Goal: Information Seeking & Learning: Understand process/instructions

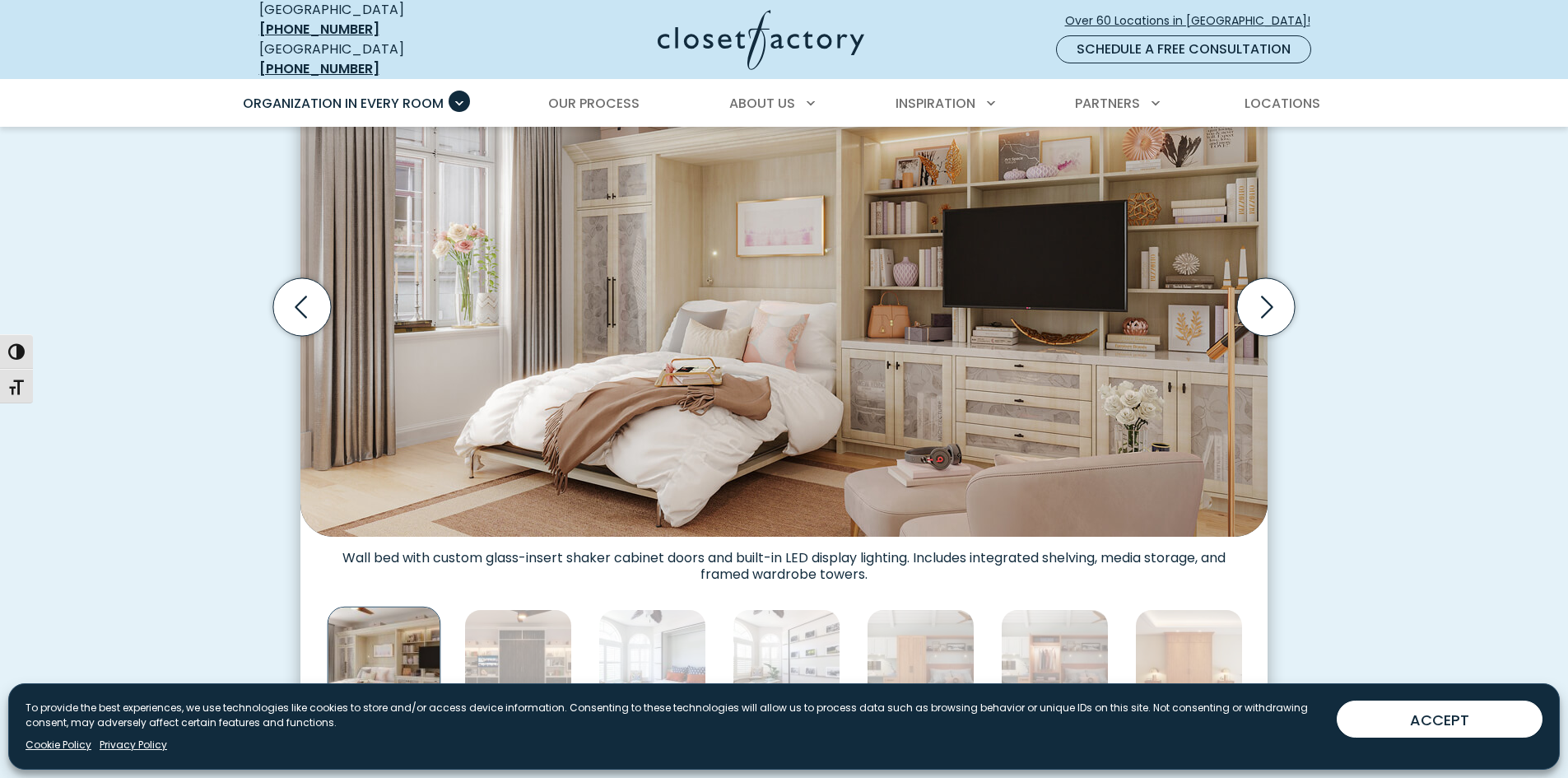
scroll to position [575, 0]
click at [635, 81] on link "Our Process" at bounding box center [593, 104] width 124 height 46
click at [647, 63] on div "[GEOGRAPHIC_DATA] [PHONE_NUMBER] [GEOGRAPHIC_DATA] [PHONE_NUMBER] Over 60 Locat…" at bounding box center [784, 40] width 1106 height 79
click at [643, 65] on div "[GEOGRAPHIC_DATA] [PHONE_NUMBER] [GEOGRAPHIC_DATA] [PHONE_NUMBER] Over 60 Locat…" at bounding box center [784, 40] width 1106 height 79
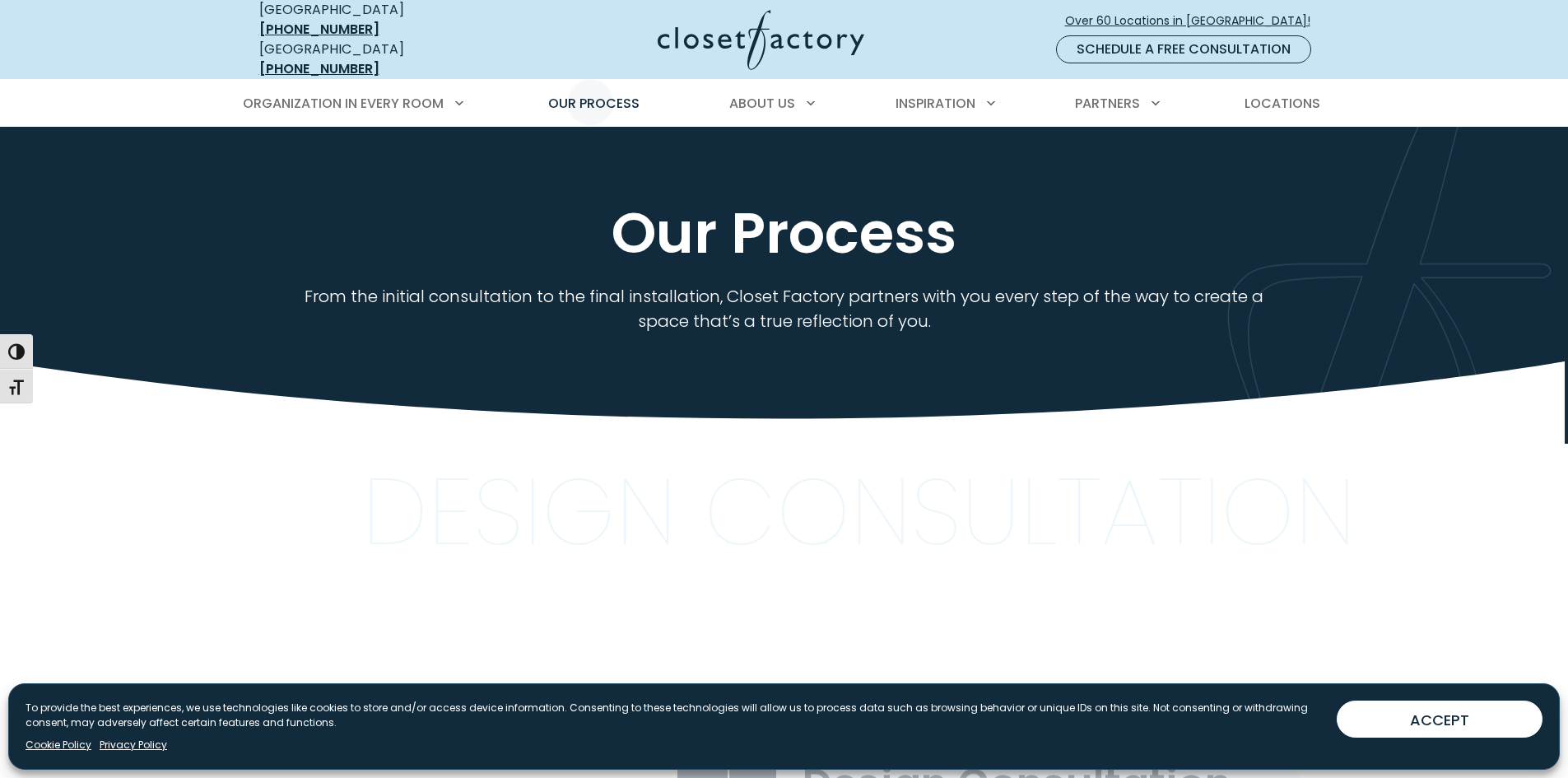
drag, startPoint x: 586, startPoint y: 51, endPoint x: 547, endPoint y: 21, distance: 49.2
click at [583, 51] on div at bounding box center [738, 40] width 461 height 60
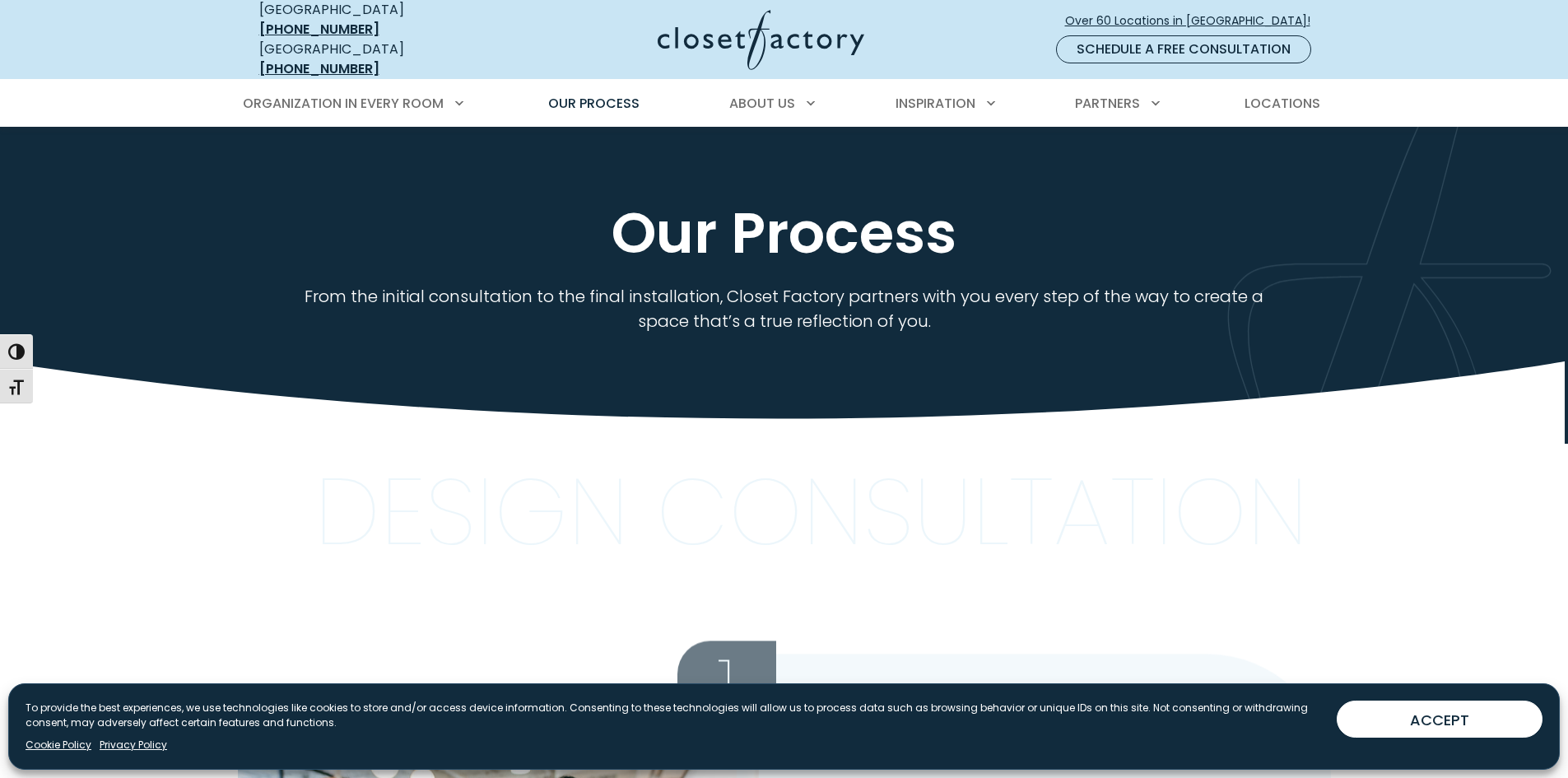
drag, startPoint x: 533, startPoint y: 11, endPoint x: 495, endPoint y: 14, distance: 38.1
click at [505, 16] on div "USA (800) 838-7995 Ontario (888) 237-5650 Over 60 Locations in North America! S…" at bounding box center [784, 40] width 1106 height 79
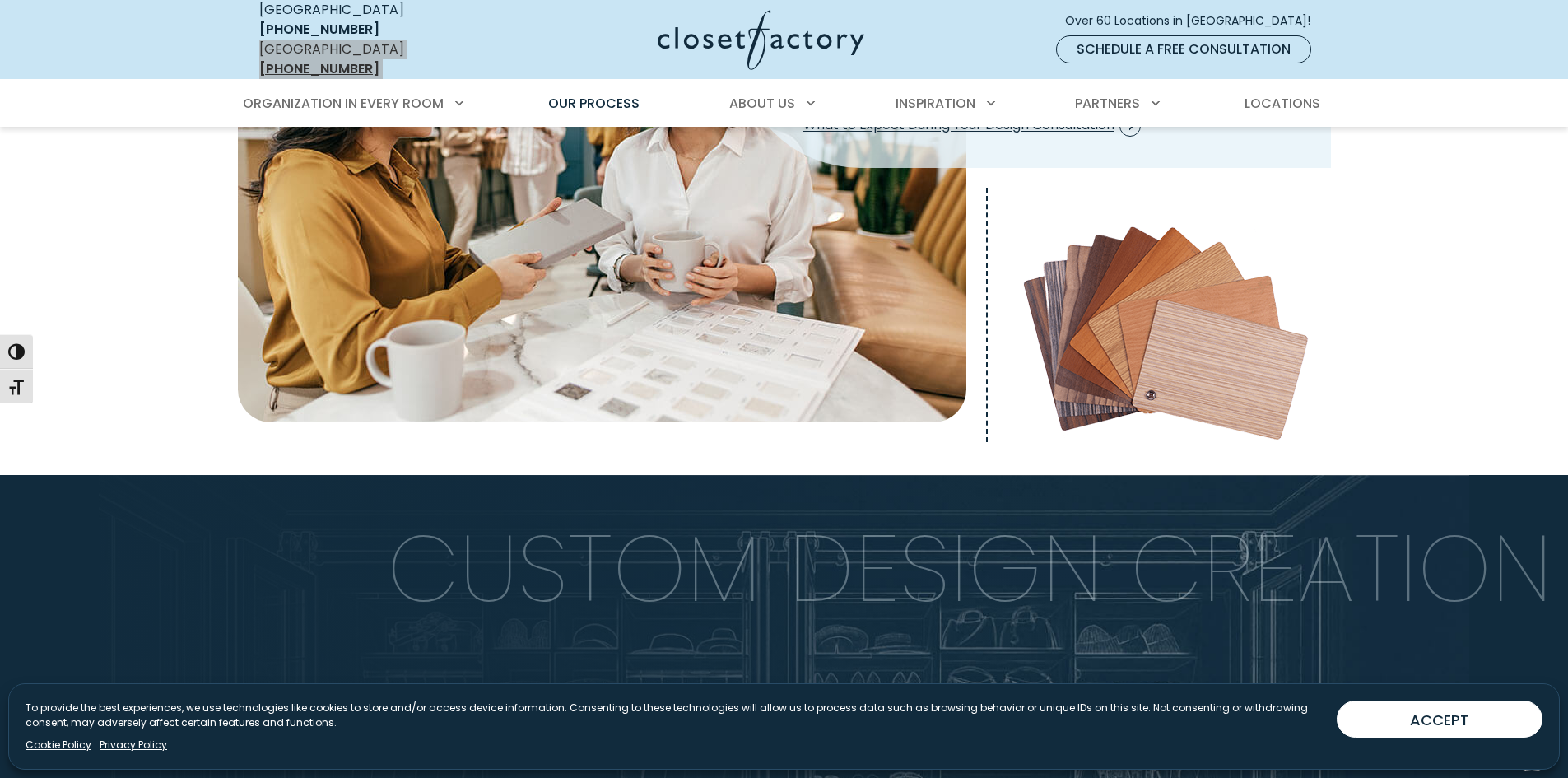
scroll to position [494, 0]
